Goal: Task Accomplishment & Management: Manage account settings

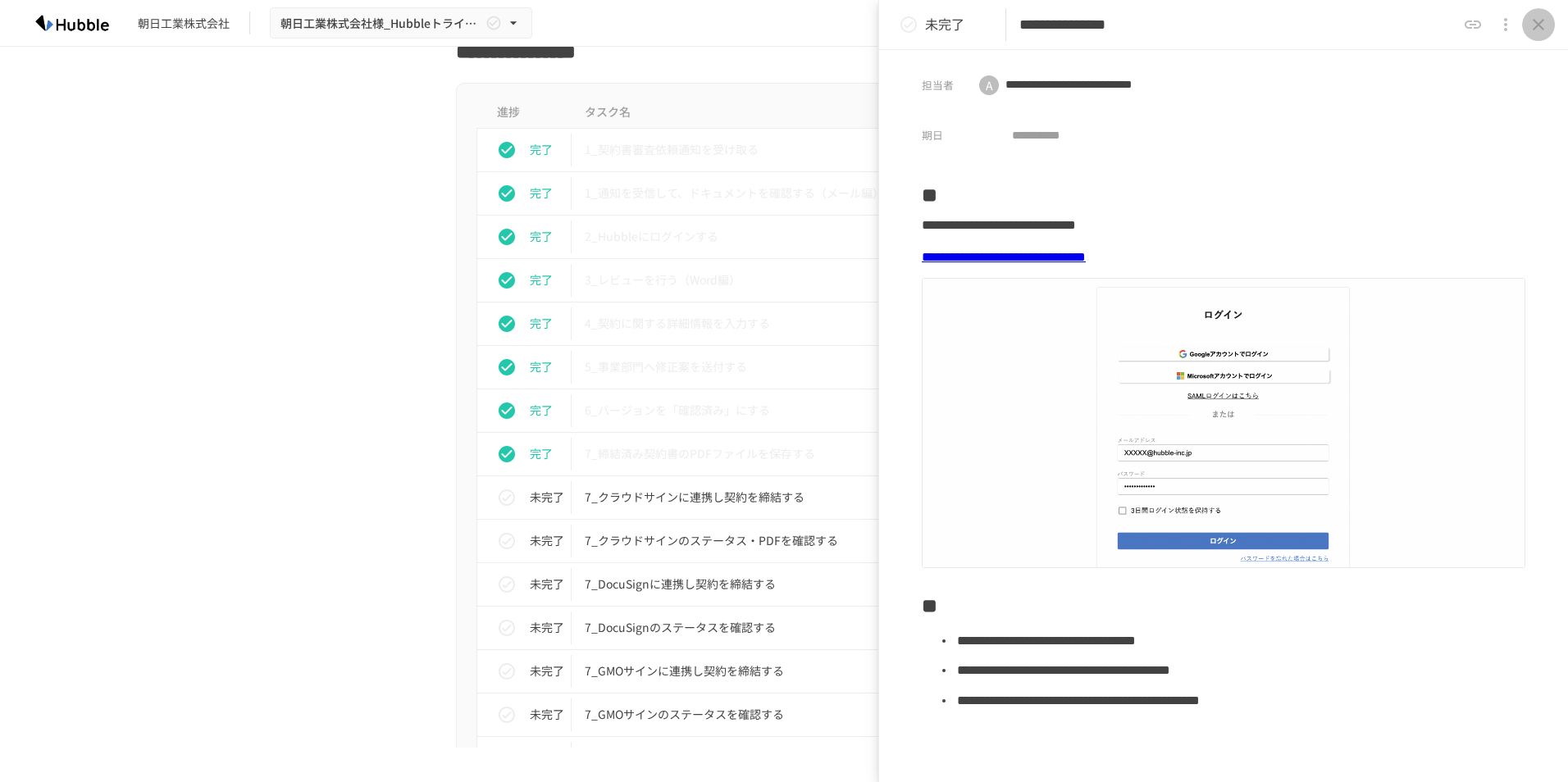
click at [1538, 18] on icon "close drawer" at bounding box center [1538, 25] width 20 height 20
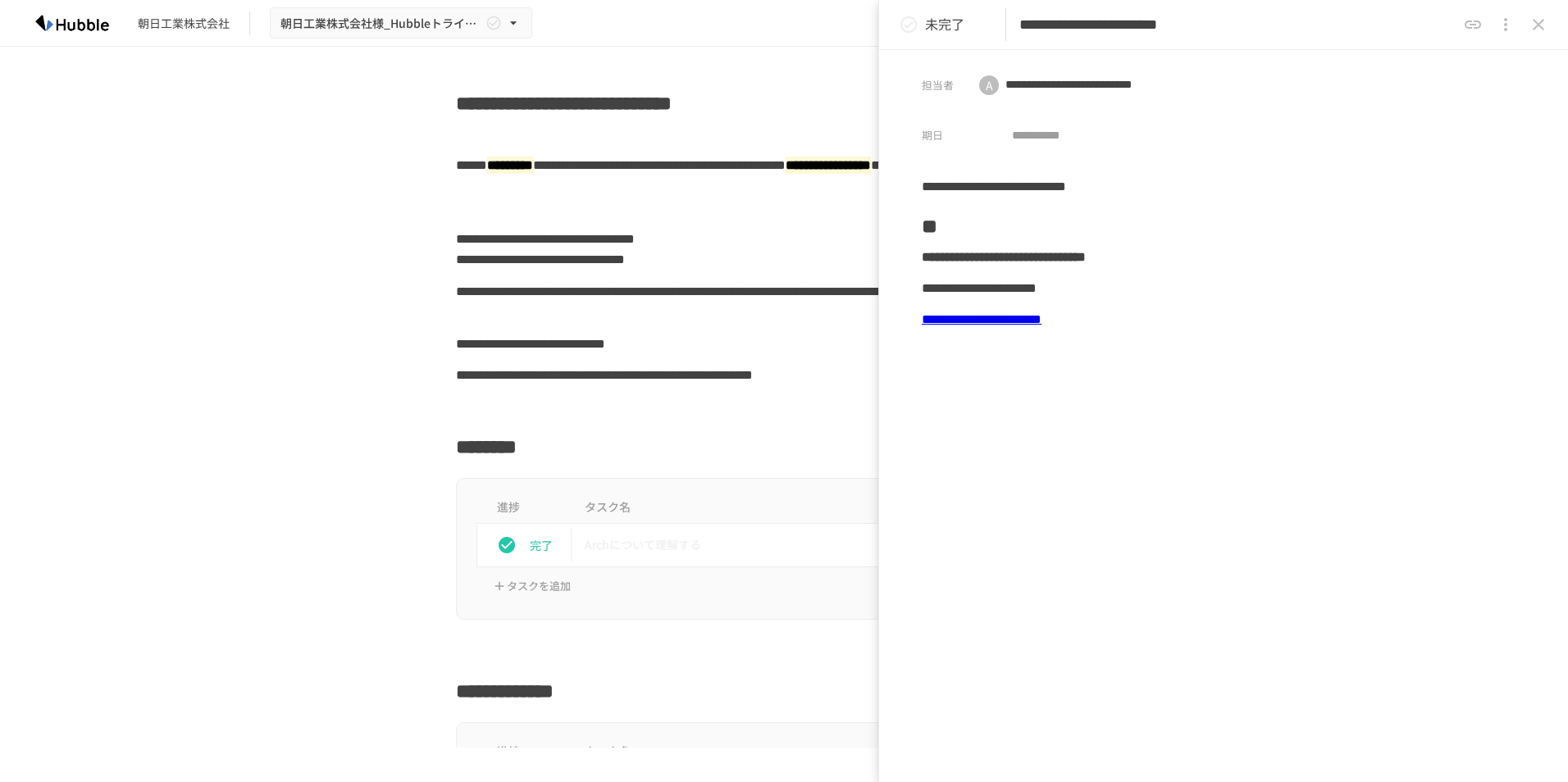
drag, startPoint x: 1387, startPoint y: 21, endPoint x: 1423, endPoint y: 127, distance: 111.9
click at [1424, 130] on div "**********" at bounding box center [1224, 391] width 689 height 782
click at [785, 291] on div "**********" at bounding box center [783, 302] width 656 height 53
click at [1542, 23] on icon "close drawer" at bounding box center [1538, 25] width 20 height 20
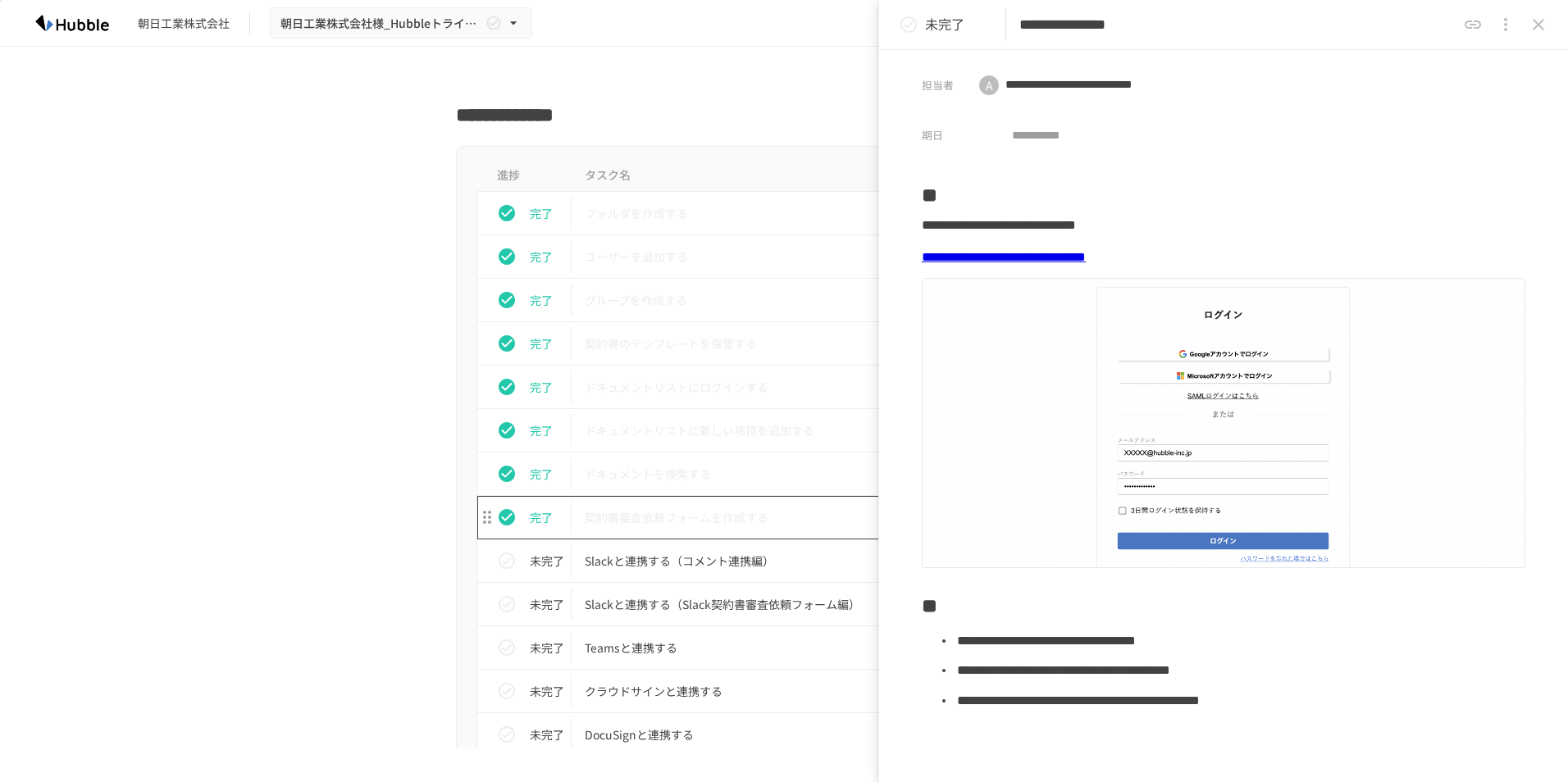
scroll to position [574, 0]
click at [503, 217] on icon "status" at bounding box center [506, 215] width 16 height 16
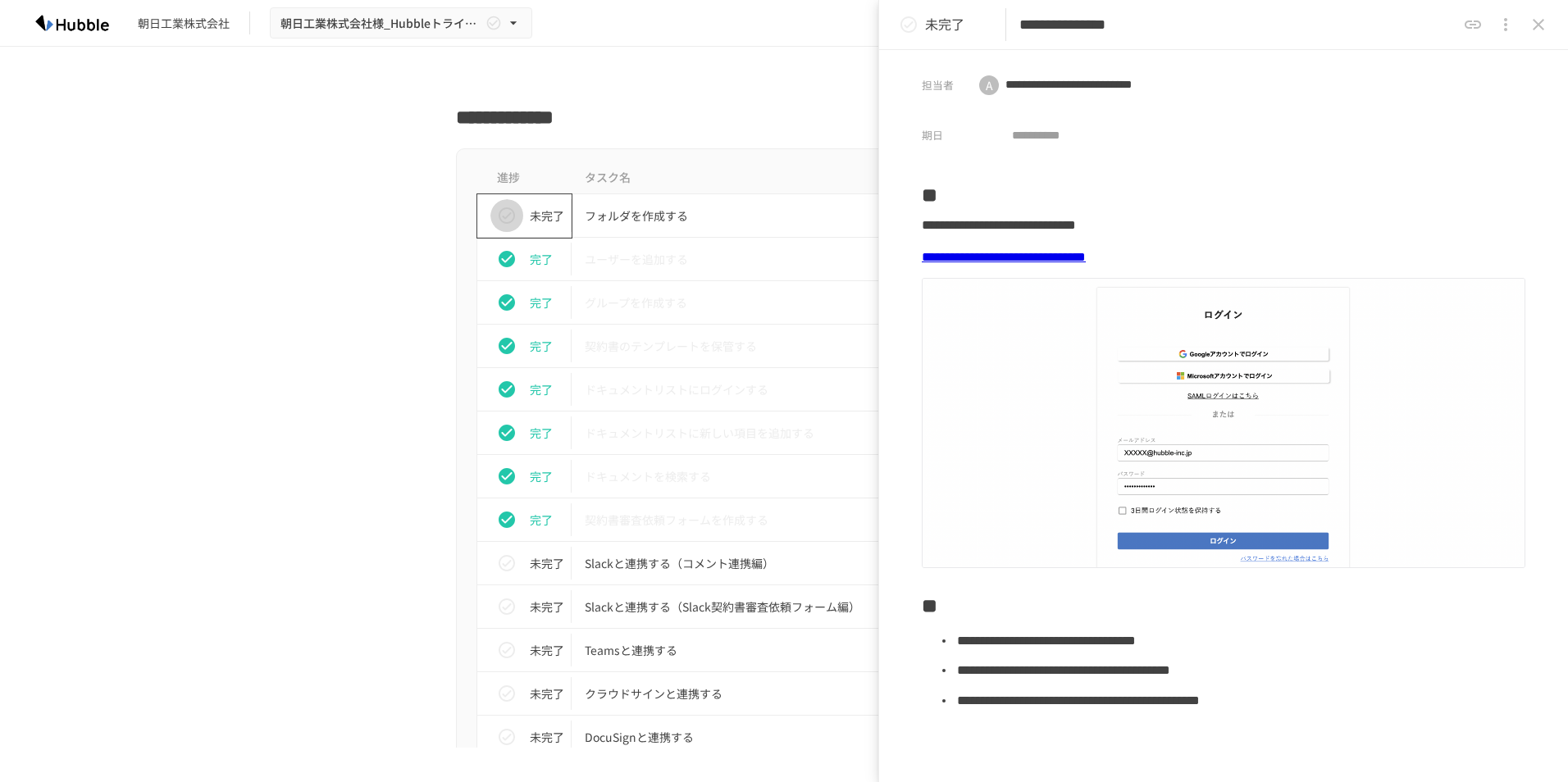
click at [503, 217] on icon "status" at bounding box center [507, 215] width 20 height 20
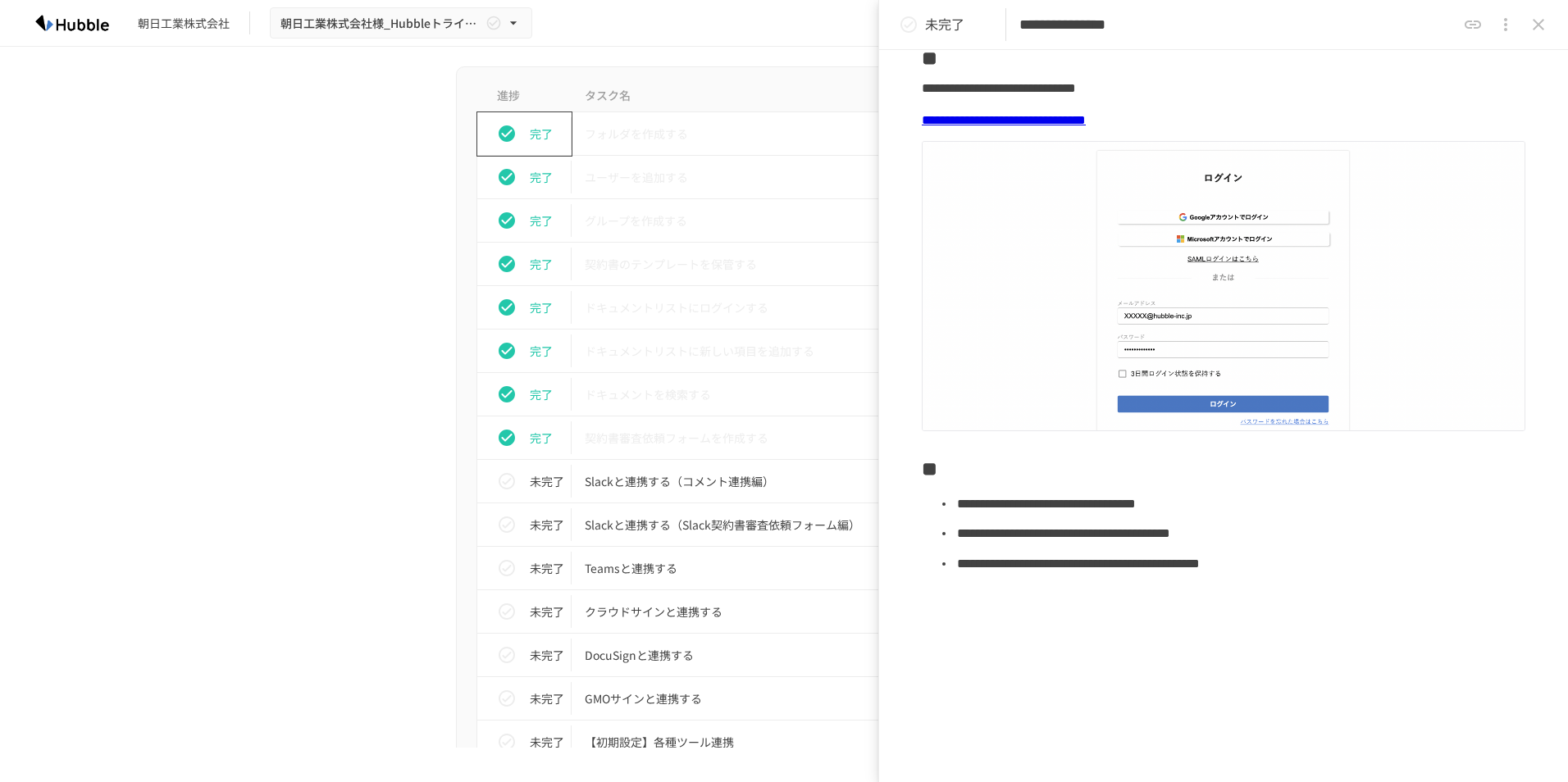
scroll to position [0, 0]
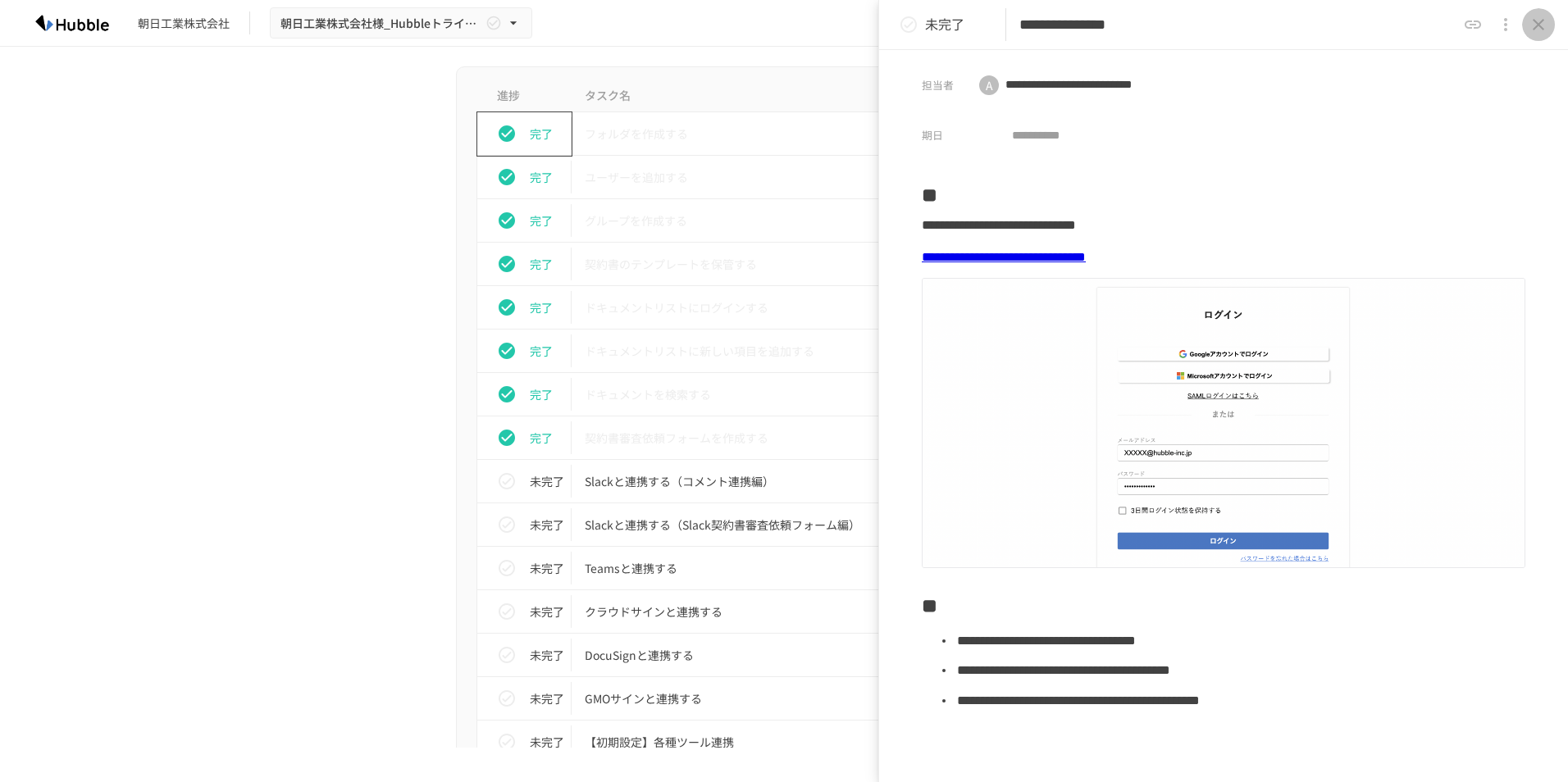
click at [1539, 24] on icon "close drawer" at bounding box center [1538, 25] width 11 height 11
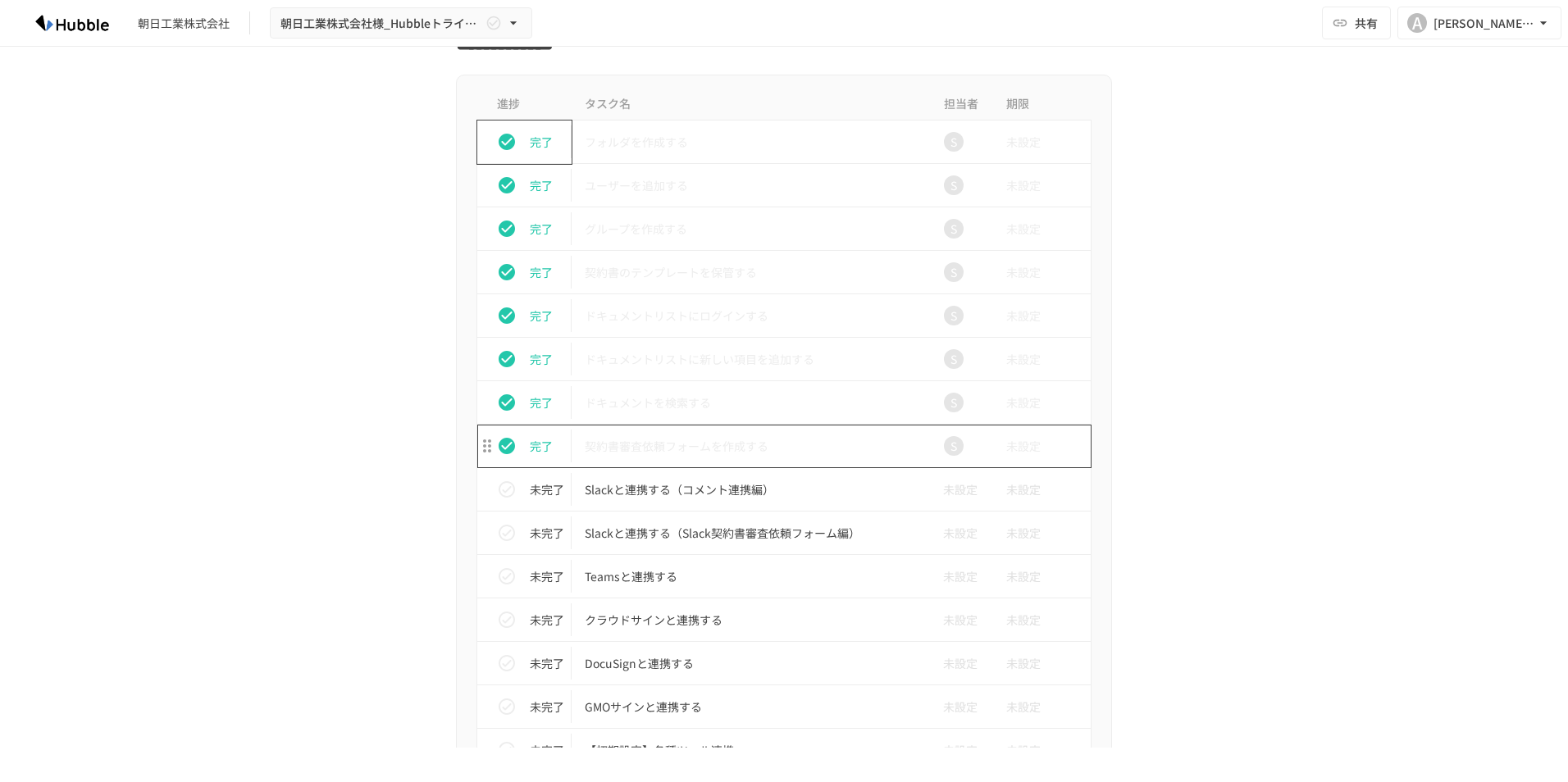
scroll to position [656, 0]
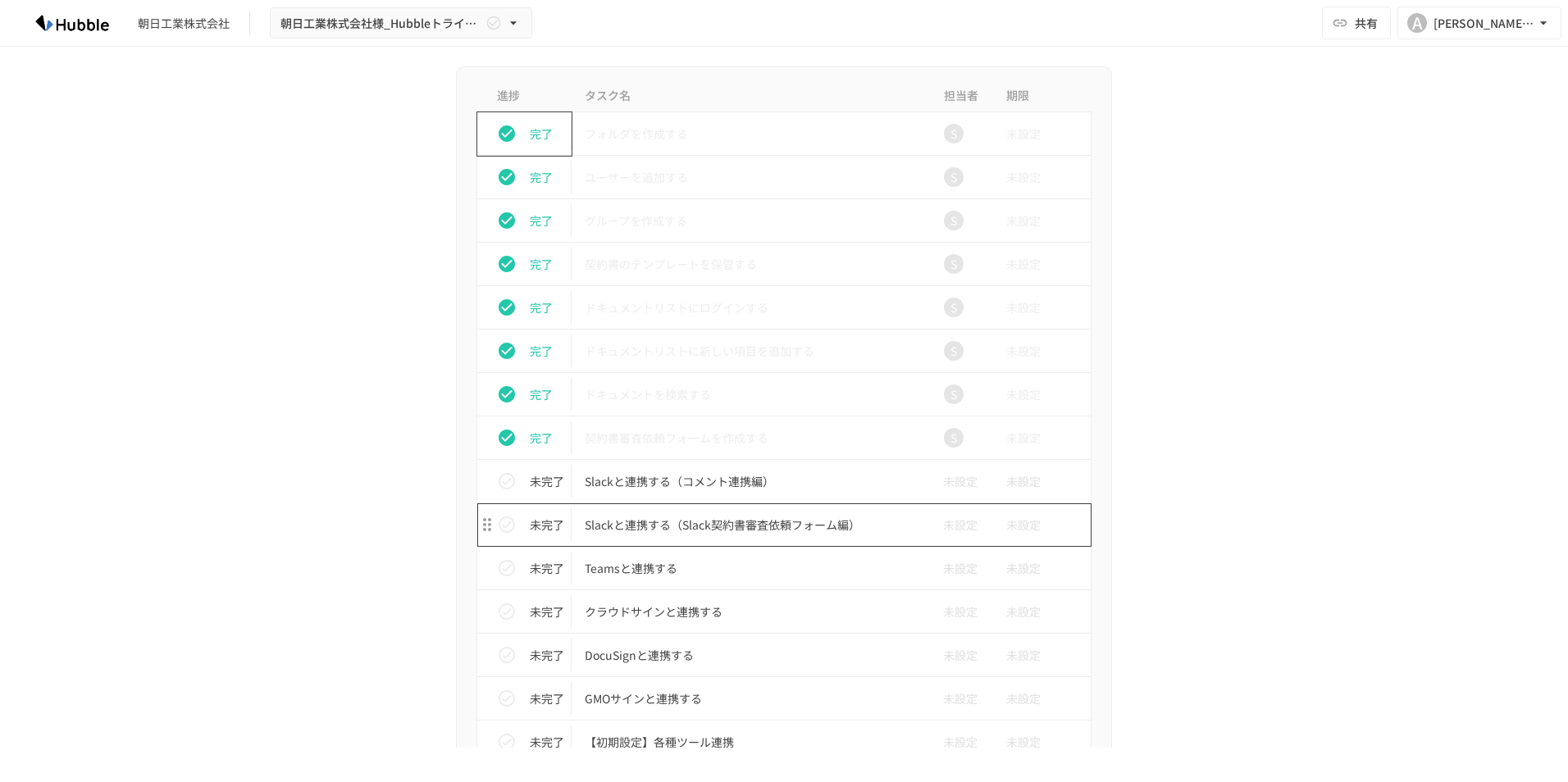
click at [787, 533] on p "Slackと連携する（Slack契約書審査依頼フォーム編）" at bounding box center [749, 525] width 329 height 21
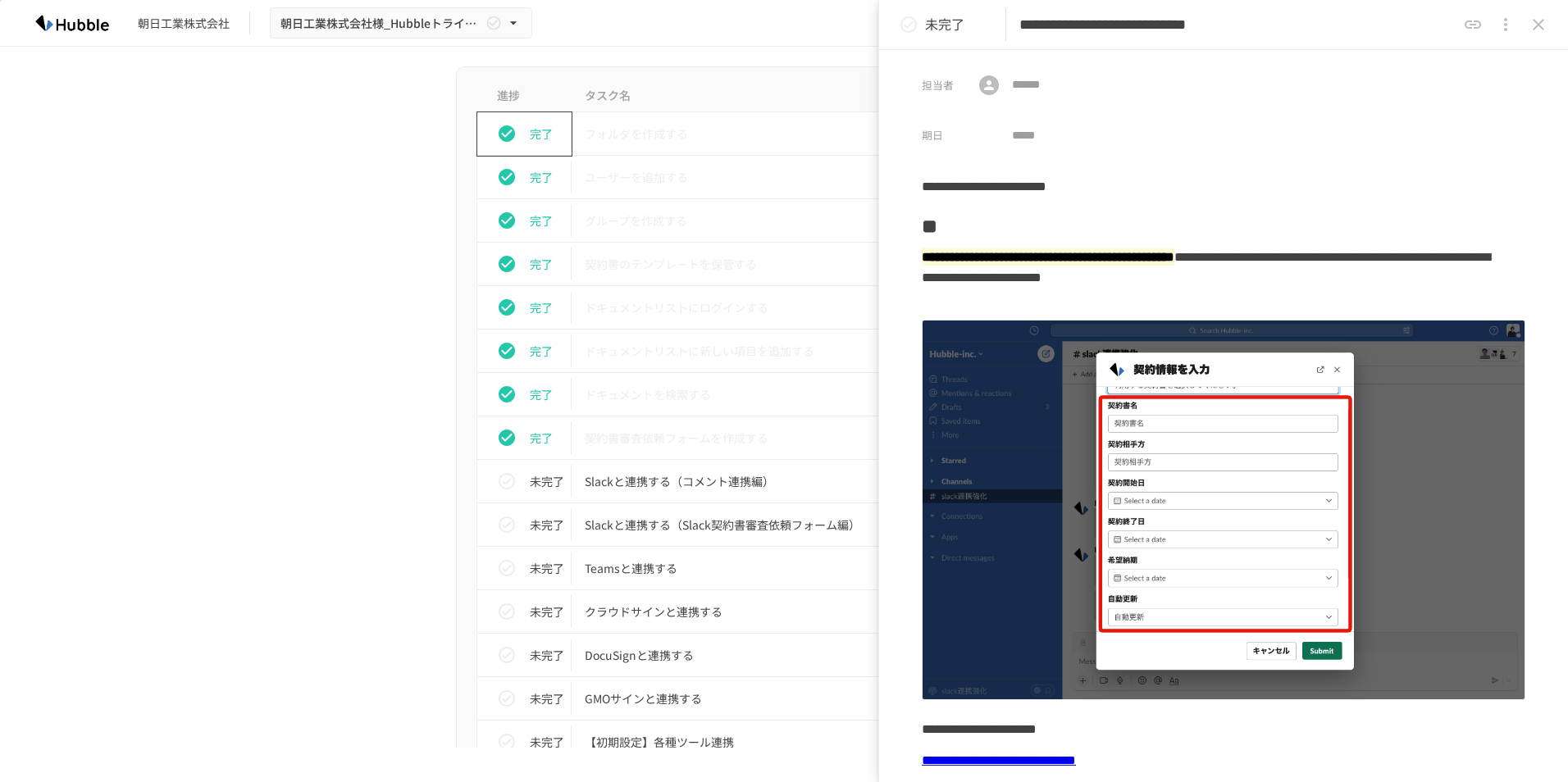
click at [1531, 23] on icon "close drawer" at bounding box center [1538, 25] width 20 height 20
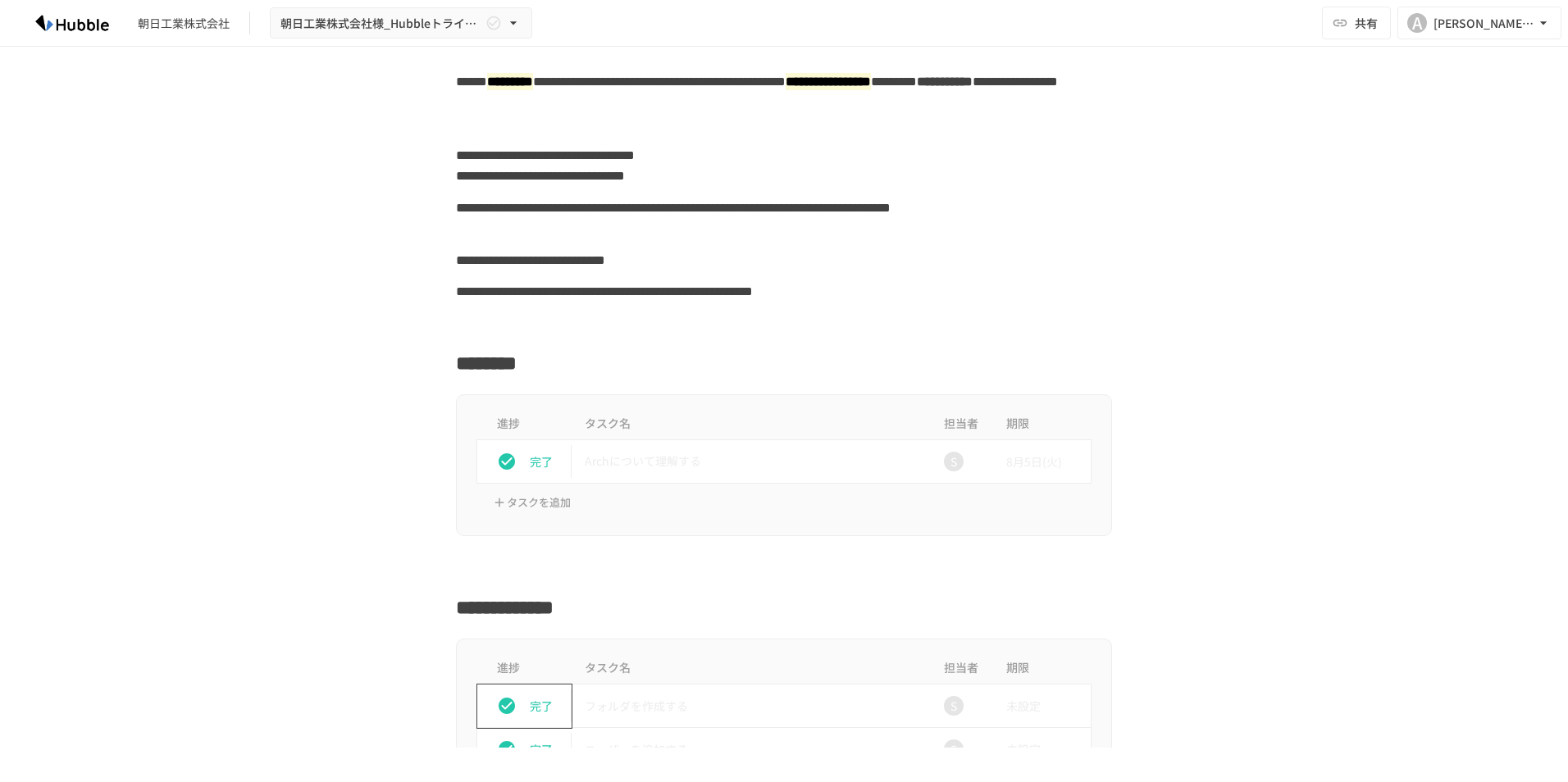
scroll to position [82, 0]
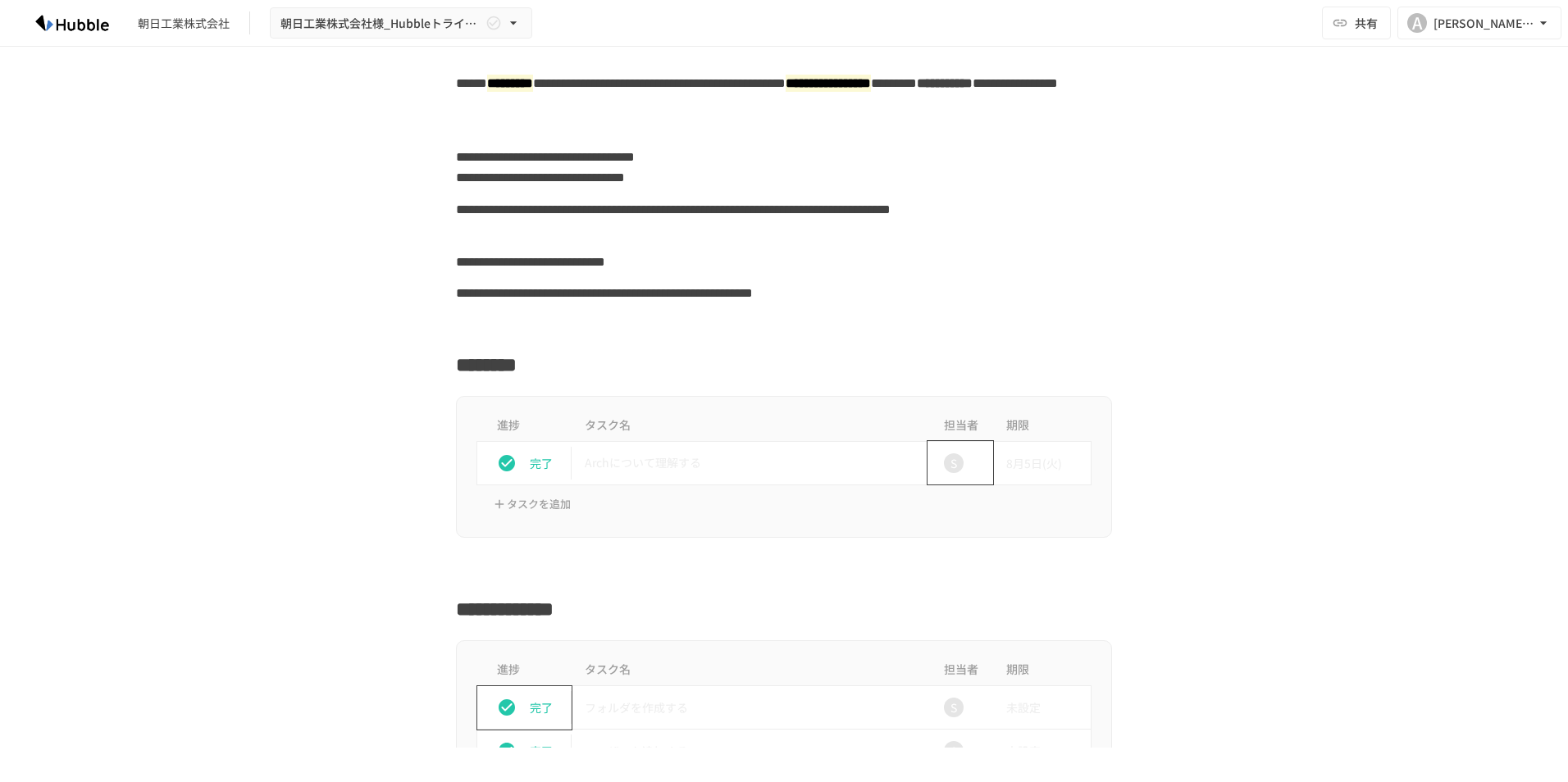
click at [948, 462] on div "S" at bounding box center [953, 463] width 20 height 20
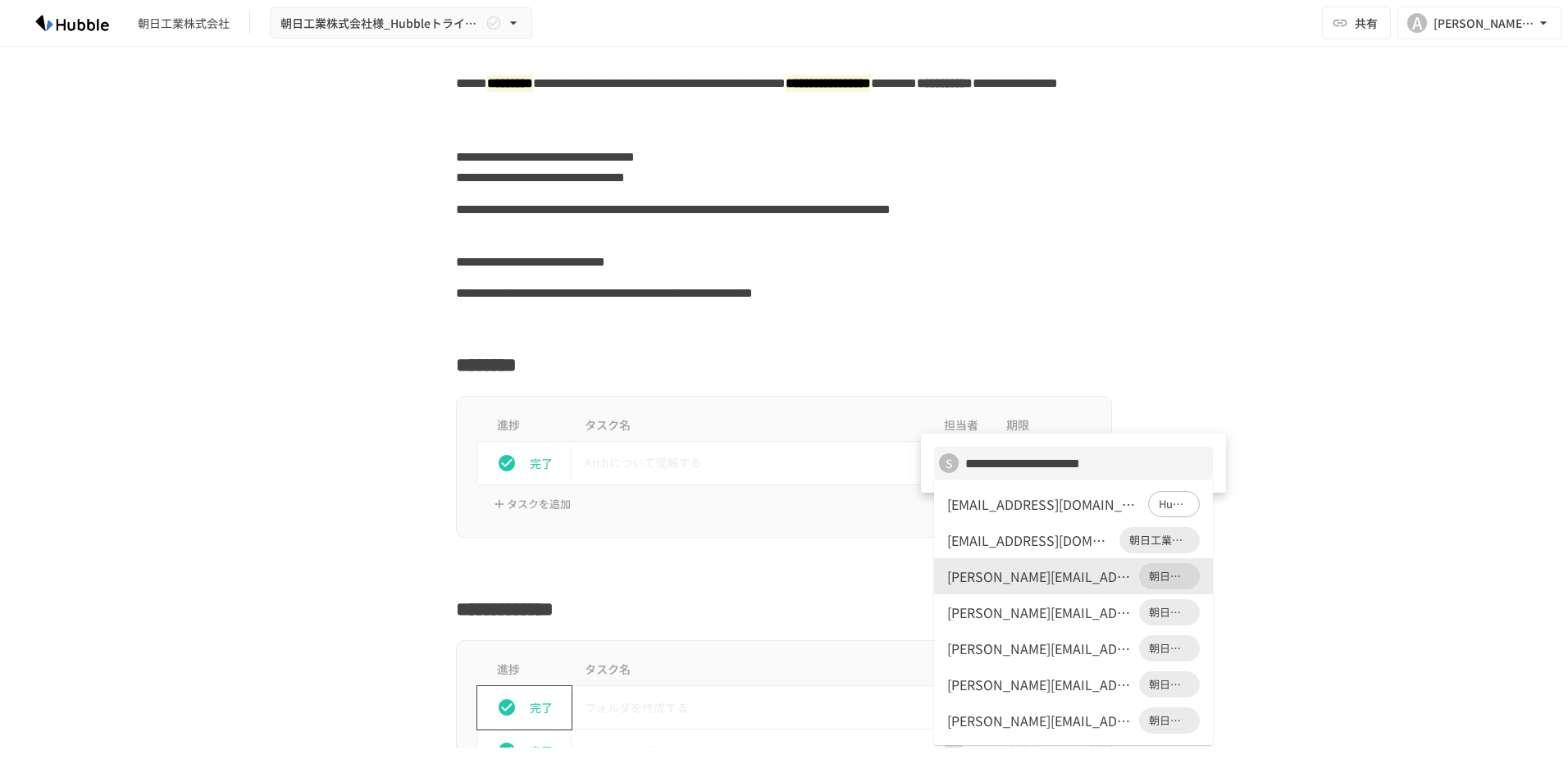
click at [1169, 344] on div at bounding box center [784, 391] width 1568 height 782
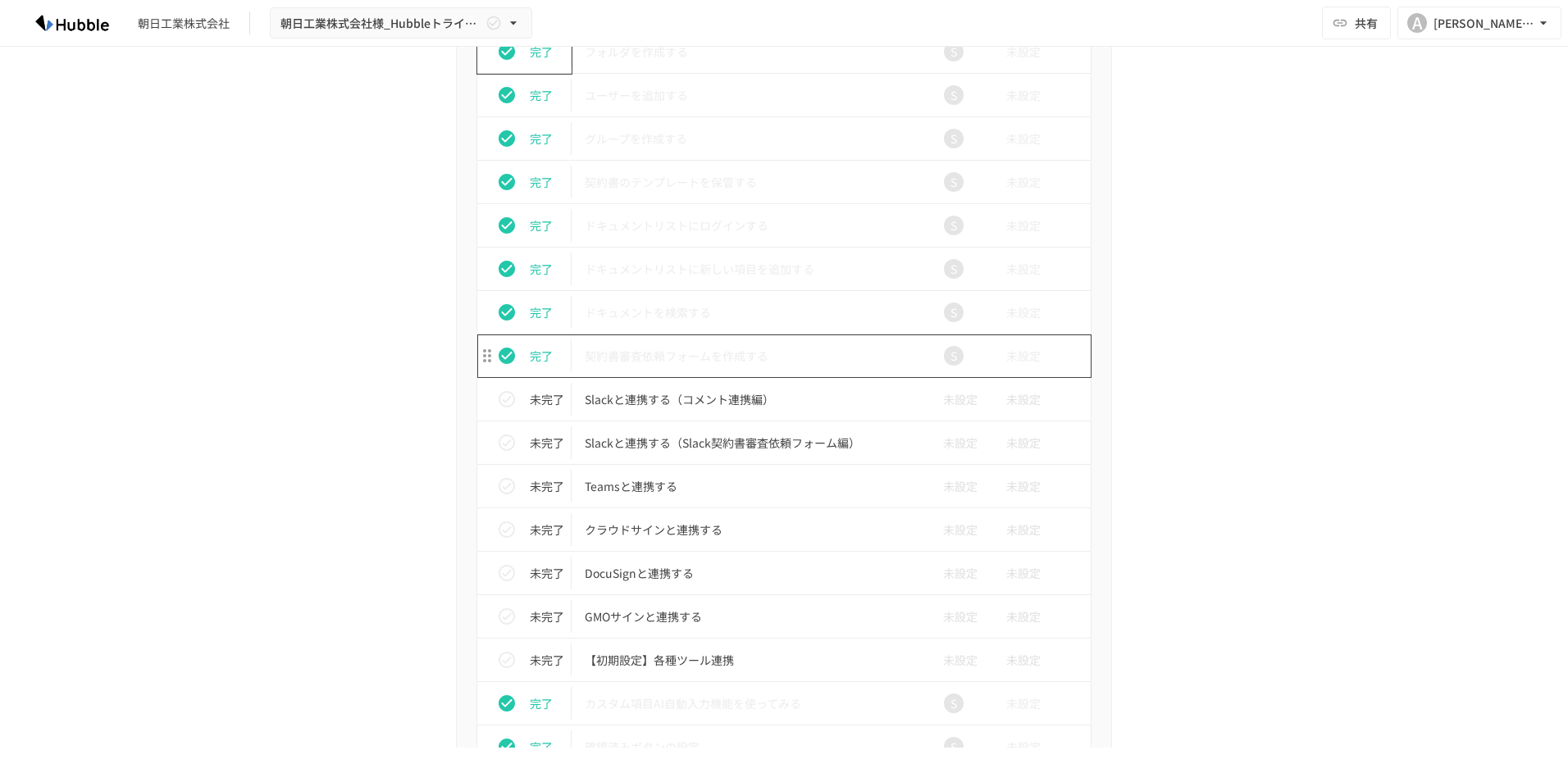
scroll to position [902, 0]
